Goal: Task Accomplishment & Management: Use online tool/utility

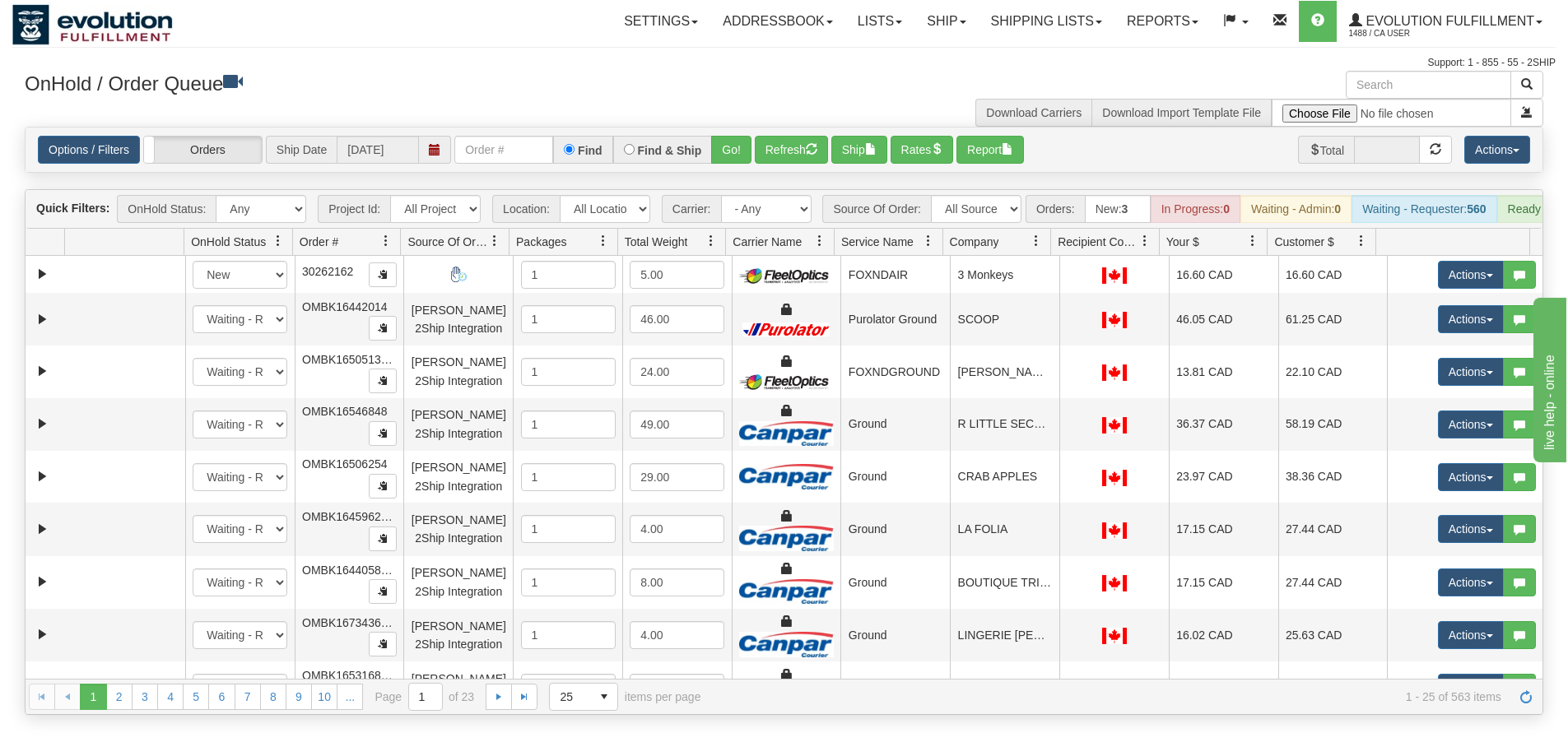
click at [480, 49] on div "Toggle navigation Settings Shipping Preferences Fields Preferences New Recipien…" at bounding box center [784, 35] width 1543 height 71
click at [1465, 82] on input "text" at bounding box center [1429, 85] width 166 height 28
paste input "17372415_BO01"
type input "17372415_BO01"
click at [1528, 84] on span "button" at bounding box center [1527, 84] width 11 height 11
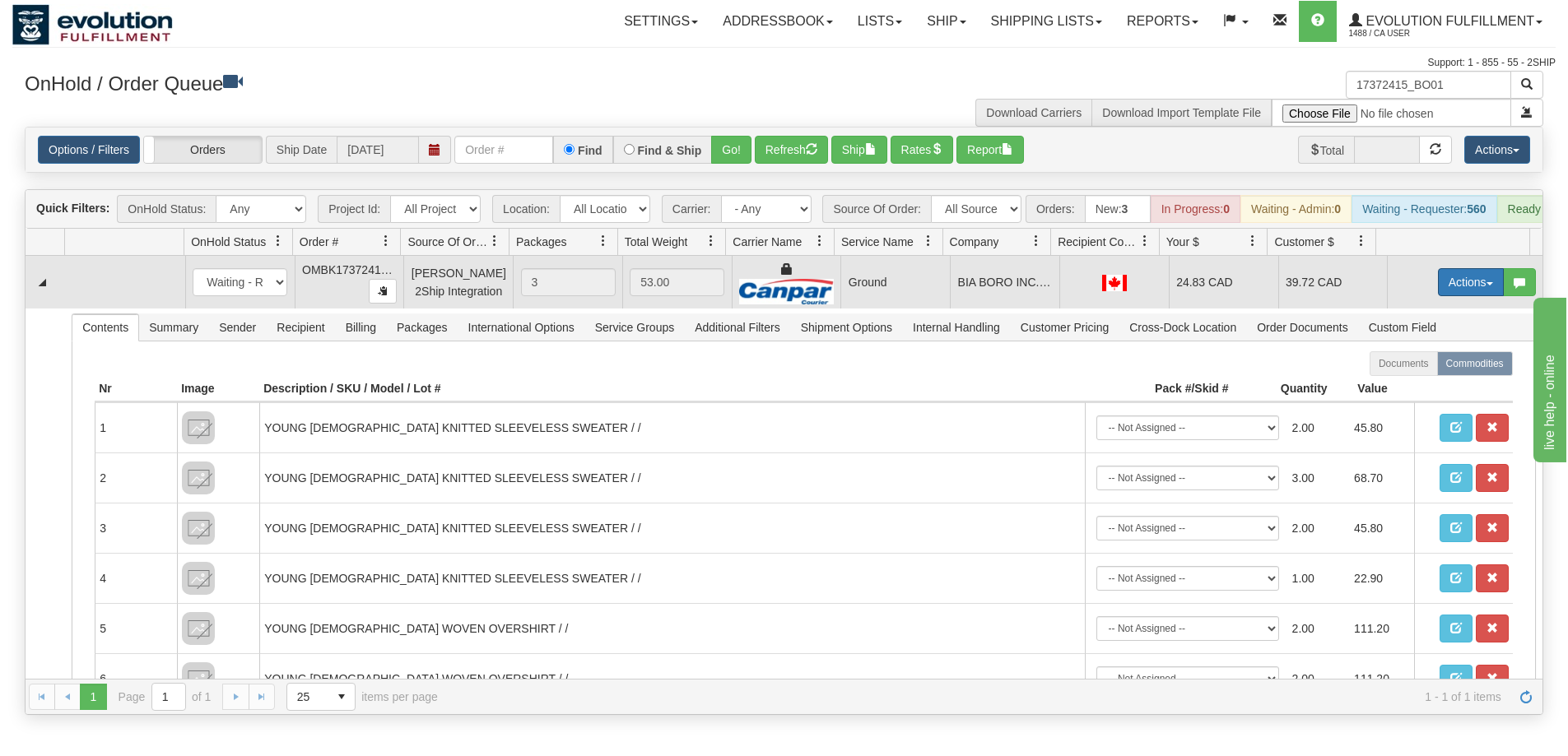
click at [1458, 292] on button "Actions" at bounding box center [1471, 282] width 66 height 28
click at [1429, 320] on link "Open" at bounding box center [1437, 314] width 132 height 22
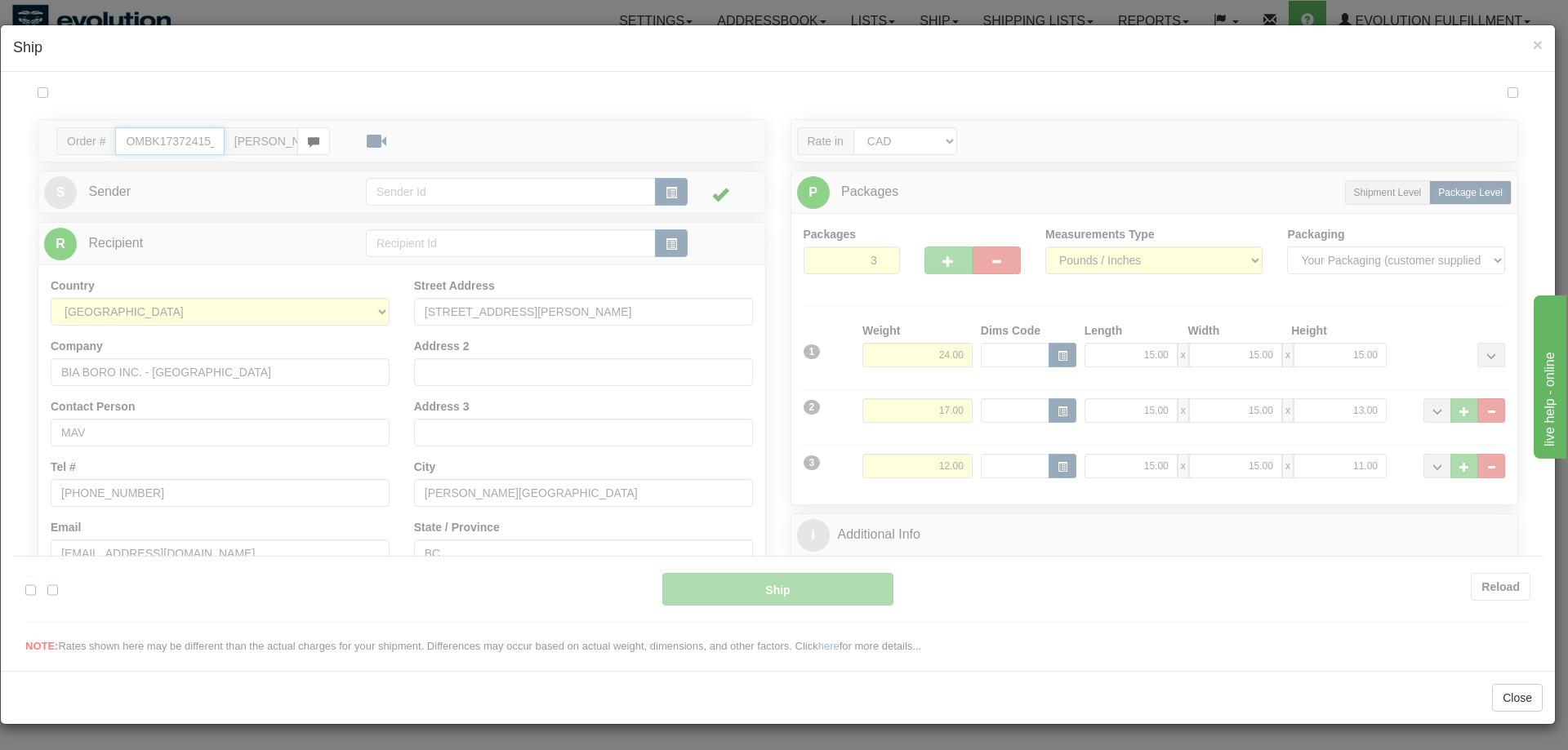
type input "1"
type input "09:15"
type input "16:00"
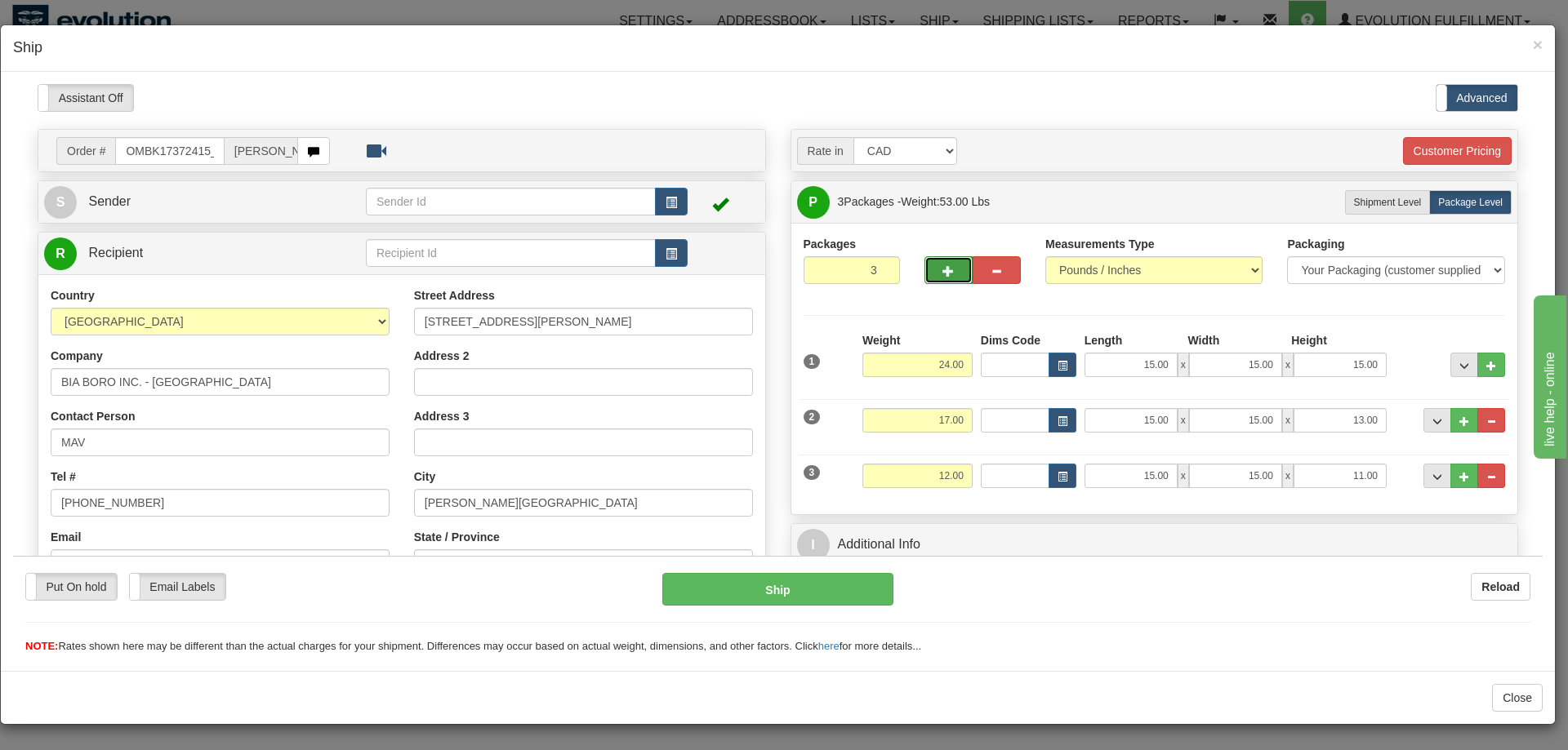
click at [942, 268] on span "button" at bounding box center [948, 270] width 11 height 10
type input "5"
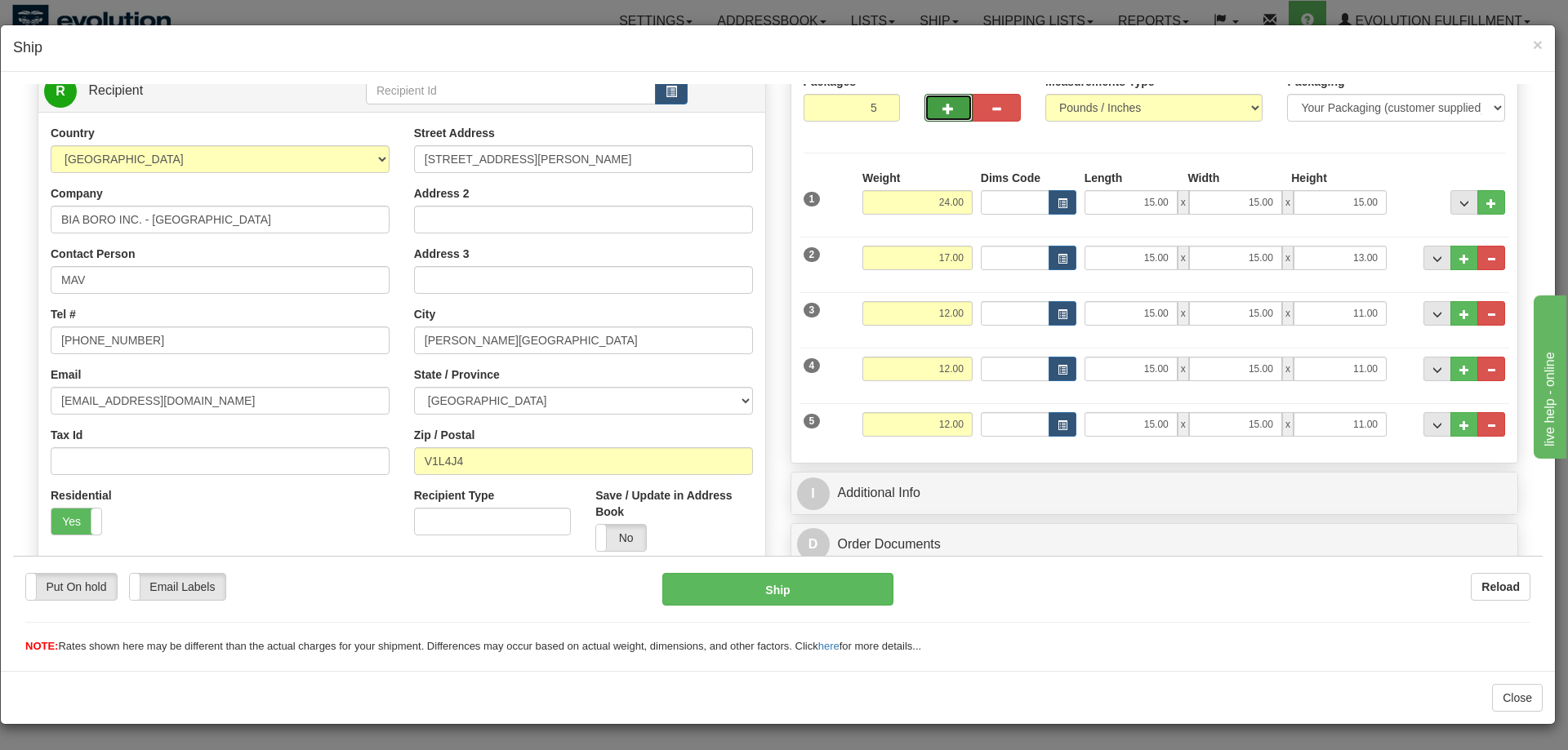
scroll to position [163, 0]
click at [1144, 362] on input "15.00" at bounding box center [1131, 367] width 93 height 24
drag, startPoint x: 921, startPoint y: 420, endPoint x: 1006, endPoint y: 411, distance: 85.5
click at [1006, 411] on div "5 Weight 12.00 Dims Code Length Width Height" at bounding box center [1154, 420] width 710 height 55
type input "17"
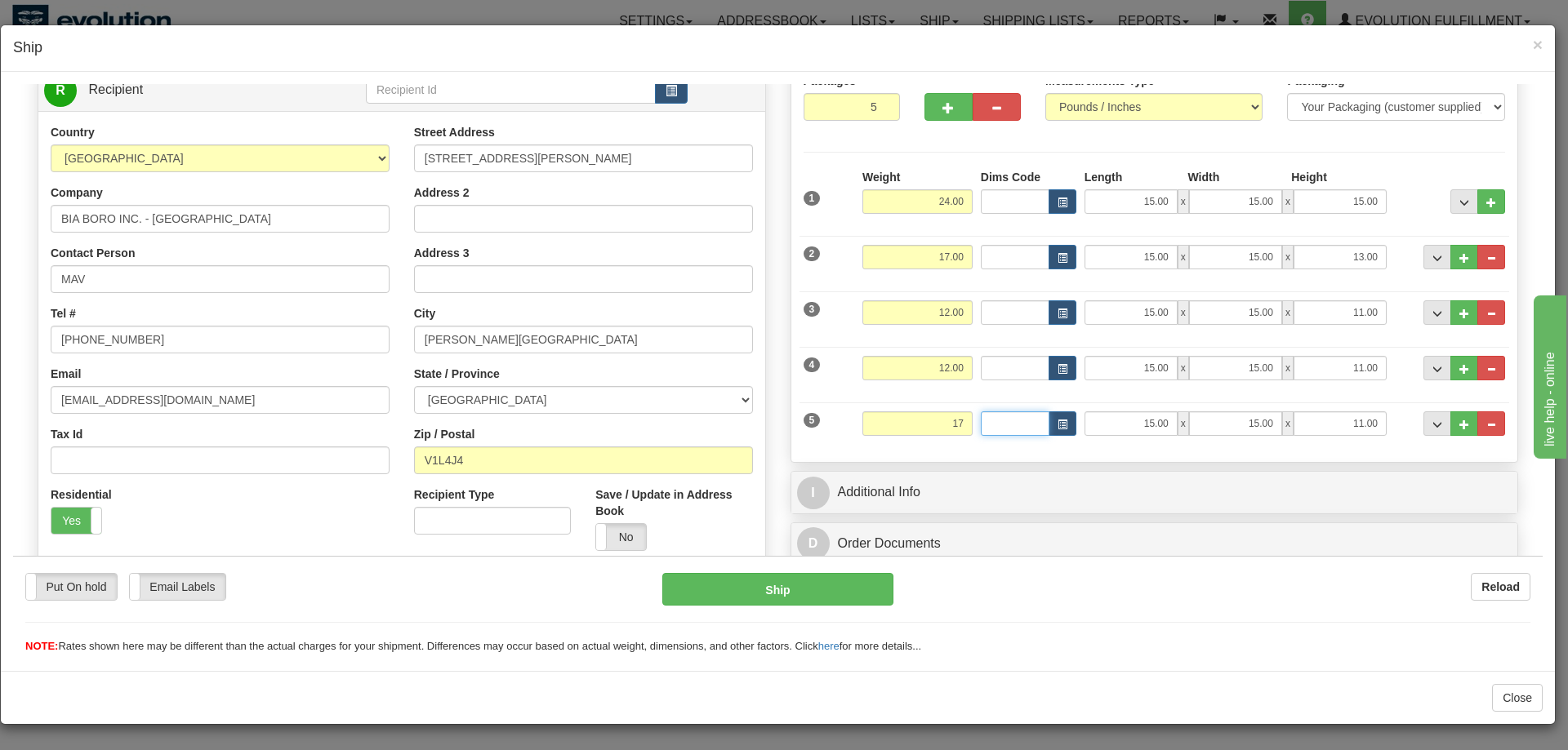
type input "1"
type input "17.00"
type input "13.00"
click at [954, 453] on div "Packages 5 5 Measurements Type" at bounding box center [1155, 261] width 727 height 404
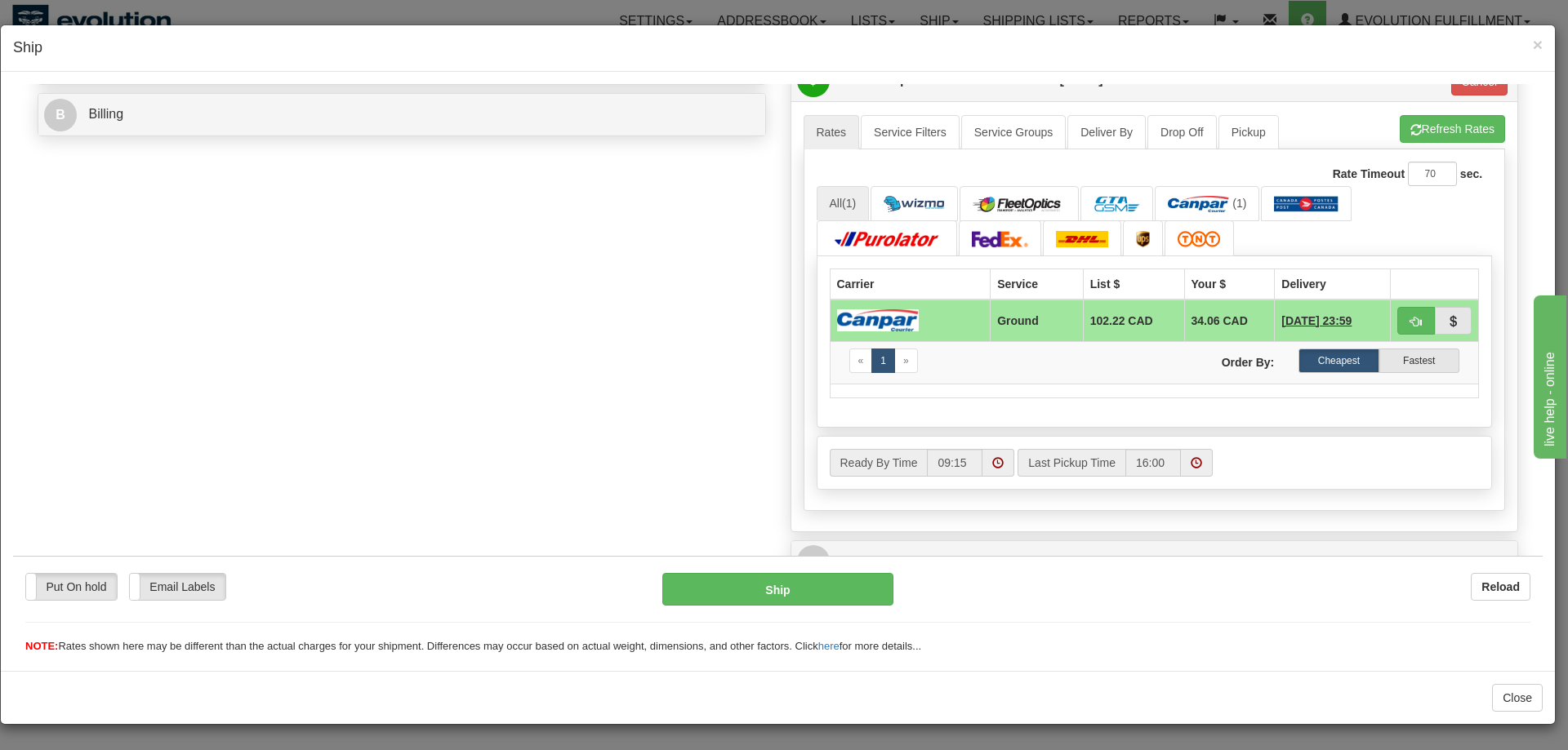
scroll to position [734, 0]
